Goal: Information Seeking & Learning: Understand process/instructions

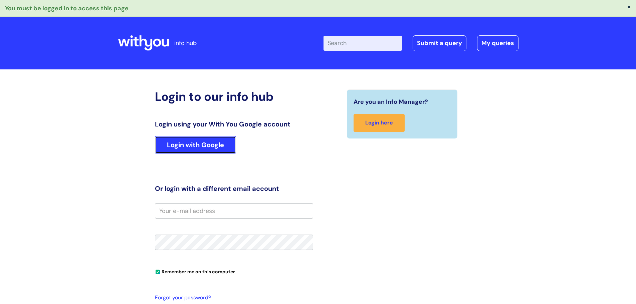
click at [221, 146] on link "Login with Google" at bounding box center [195, 144] width 81 height 17
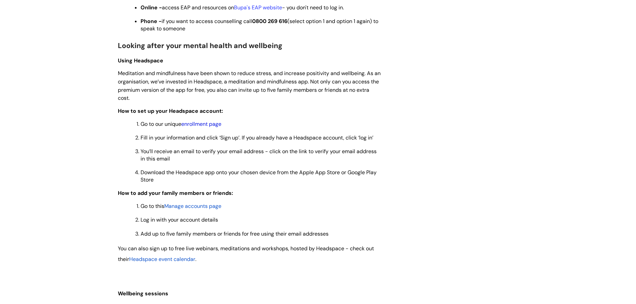
scroll to position [501, 0]
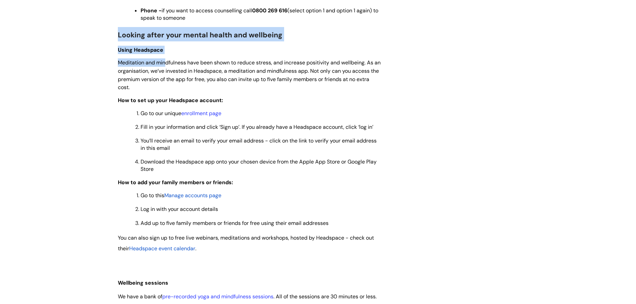
drag, startPoint x: 119, startPoint y: 35, endPoint x: 167, endPoint y: 62, distance: 55.6
click at [167, 62] on div "Use this when you want to find out about the support we offer to help you look …" at bounding box center [250, 169] width 264 height 1089
click at [204, 115] on link "enrollment page" at bounding box center [201, 113] width 40 height 7
